Goal: Information Seeking & Learning: Check status

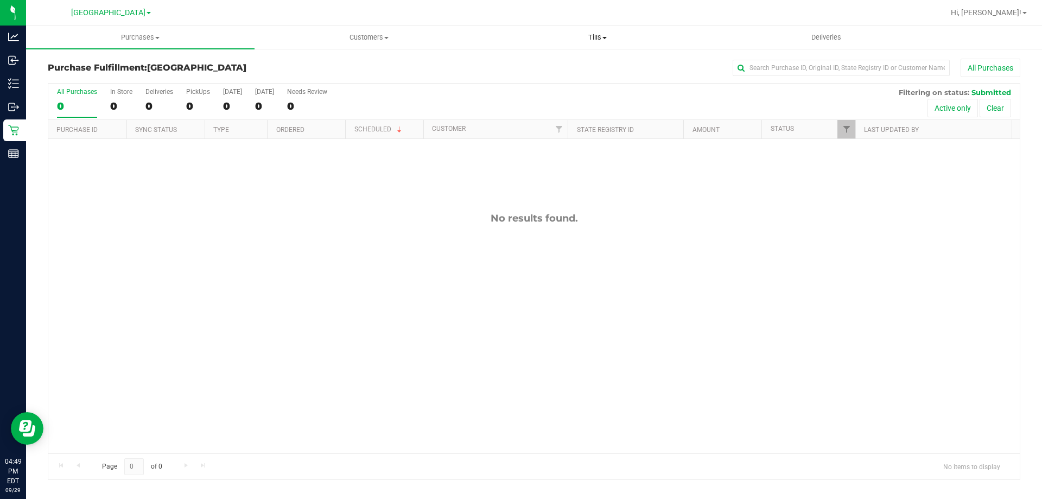
click at [579, 43] on uib-tab-heading "Tills Manage tills Reconcile e-payments" at bounding box center [597, 38] width 227 height 22
click at [431, 72] on div "All Purchases" at bounding box center [696, 68] width 649 height 18
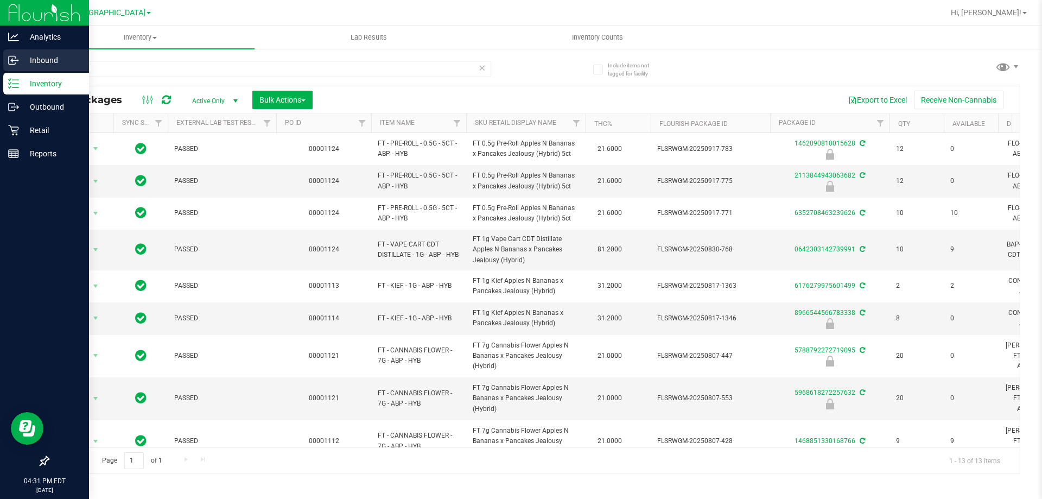
drag, startPoint x: 117, startPoint y: 68, endPoint x: 0, endPoint y: 69, distance: 116.7
click at [0, 69] on div "Analytics Inbound Inventory Outbound Retail Reports 04:31 PM EDT [DATE] 09/29 […" at bounding box center [521, 249] width 1042 height 499
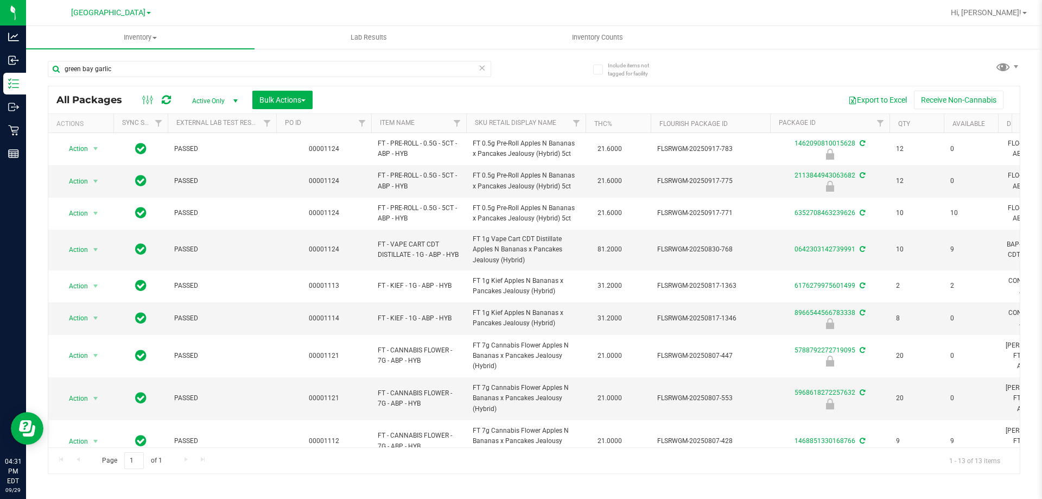
type input "green bay garlic"
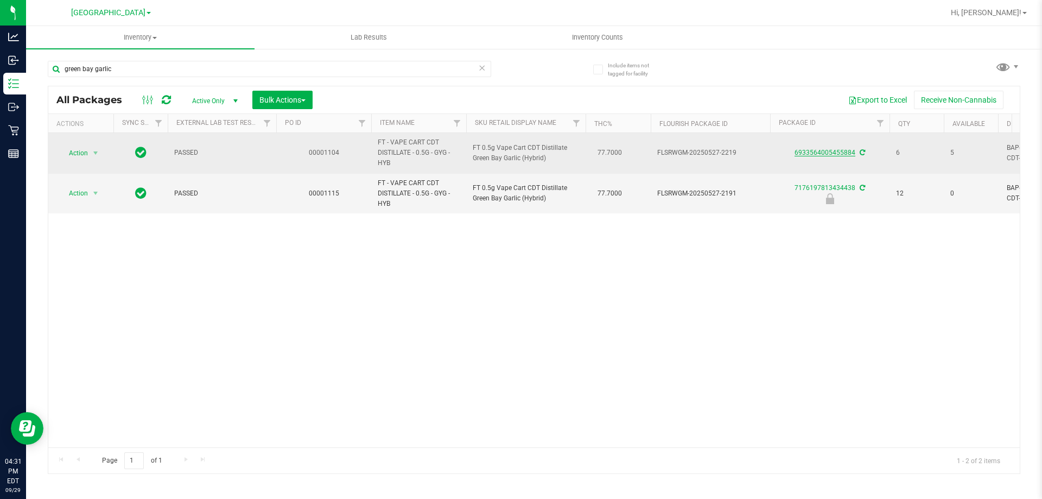
click at [804, 153] on link "6933564005455884" at bounding box center [825, 153] width 61 height 8
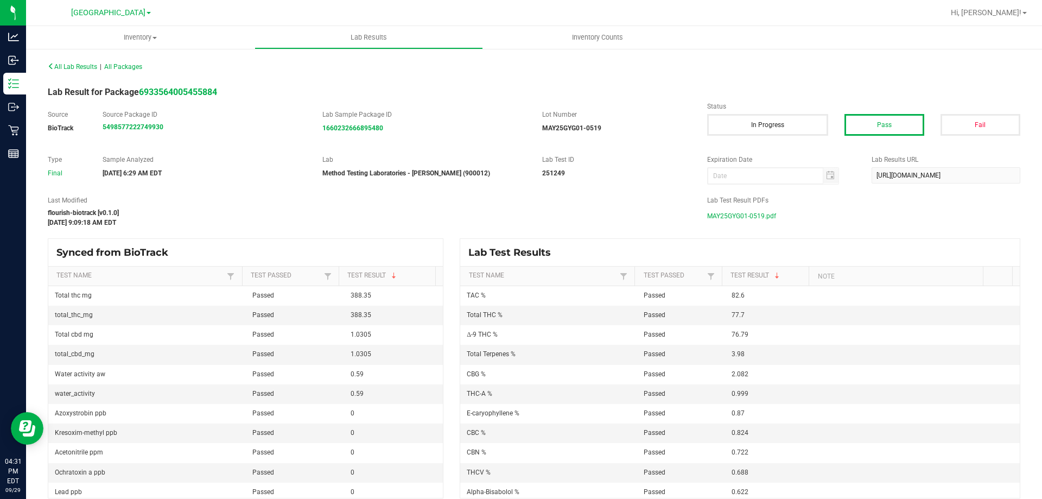
click at [727, 217] on span "MAY25GYG01-0519.pdf" at bounding box center [741, 216] width 69 height 16
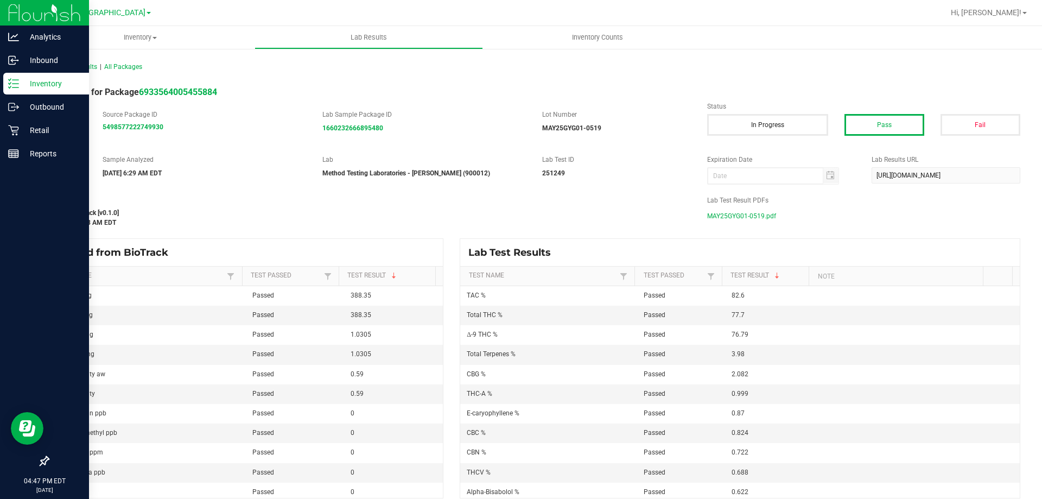
click at [17, 87] on line at bounding box center [15, 87] width 6 height 0
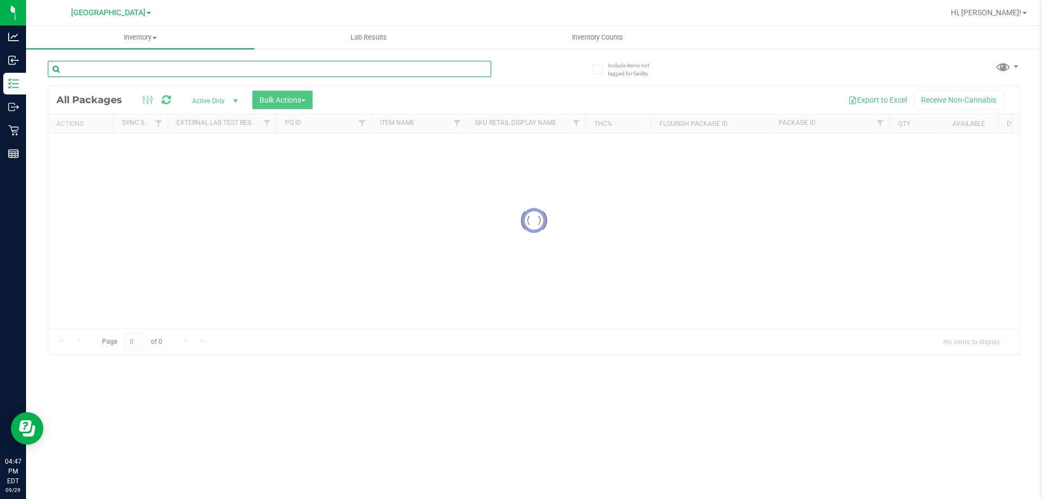
click at [241, 73] on input "text" at bounding box center [270, 69] width 444 height 16
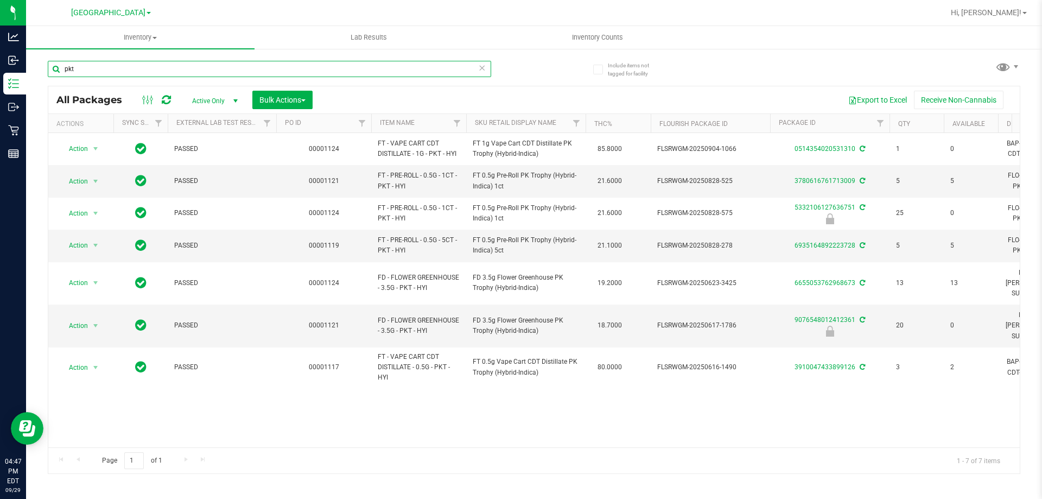
type input "pkt"
